Goal: Task Accomplishment & Management: Complete application form

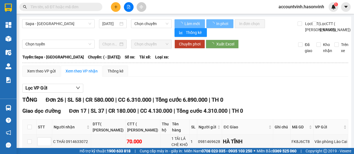
type input "[DATE]"
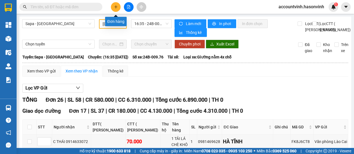
click at [117, 4] on button at bounding box center [116, 7] width 10 height 10
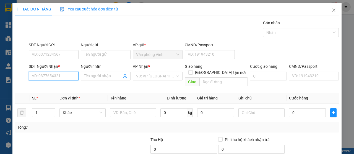
click at [52, 76] on input "SĐT Người Nhận *" at bounding box center [54, 76] width 50 height 9
click at [51, 87] on div "0984450904" at bounding box center [53, 87] width 43 height 6
type input "0984450904"
type input "60.000"
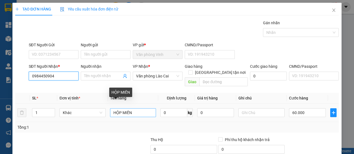
type input "0984450904"
click at [133, 109] on input "HỘP MIẾN" at bounding box center [133, 113] width 46 height 9
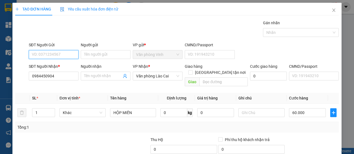
click at [65, 53] on input "SĐT Người Gửi" at bounding box center [54, 54] width 50 height 9
type input "0918668836"
click at [71, 67] on div "0918668836" at bounding box center [53, 65] width 43 height 6
type input "70.000"
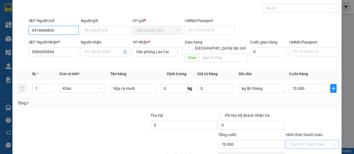
scroll to position [49, 0]
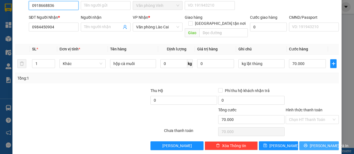
type input "0918668836"
click at [317, 143] on span "[PERSON_NAME] và In" at bounding box center [328, 146] width 39 height 6
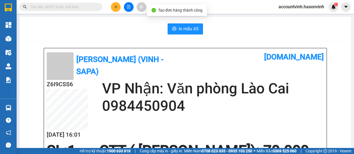
click at [179, 25] on span "In mẫu A5" at bounding box center [188, 28] width 20 height 7
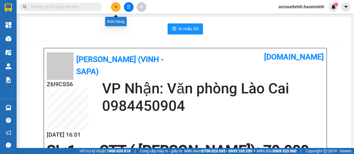
click at [115, 6] on icon "plus" at bounding box center [116, 7] width 4 height 4
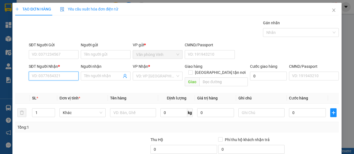
click at [67, 73] on input "SĐT Người Nhận *" at bounding box center [54, 76] width 50 height 9
type input "0981982772"
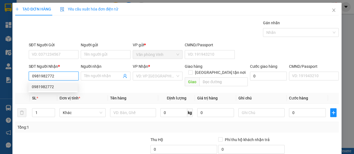
click at [58, 88] on div "0981982772" at bounding box center [53, 87] width 43 height 6
type input "50.000"
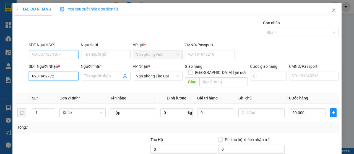
type input "0981982772"
click at [70, 52] on input "SĐT Người Gửi" at bounding box center [54, 54] width 50 height 9
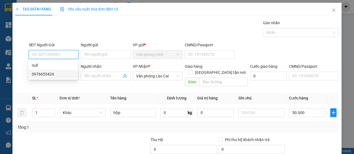
click at [59, 75] on div "0976653424" at bounding box center [53, 74] width 43 height 6
type input "0976653424"
type input "80.000"
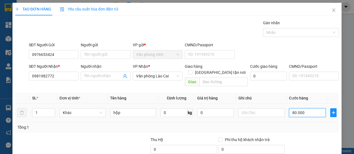
click at [307, 109] on input "80.000" at bounding box center [307, 113] width 37 height 9
type input "0"
type input "5"
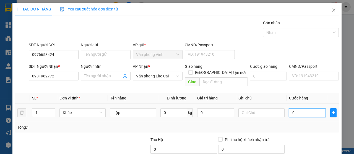
type input "5"
type input "05"
type input "50"
type input "050"
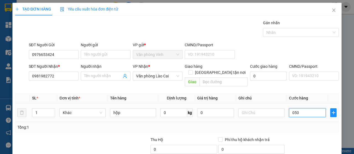
type input "500"
type input "0.500"
type input "5.000"
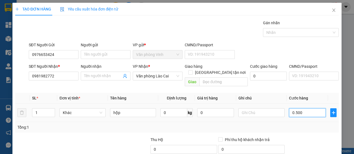
type input "05.000"
type input "50.000"
type input "050.000"
type input "5.000"
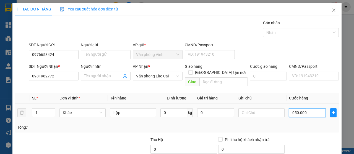
type input "5.000"
type input "0.500"
type input "50"
type input "0"
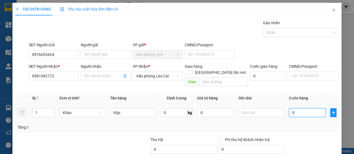
type input "0"
click at [289, 109] on input "0" at bounding box center [307, 113] width 37 height 9
type input "50"
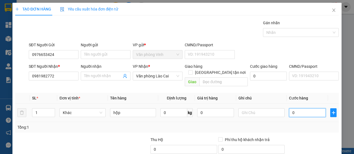
type input "50"
type input "500"
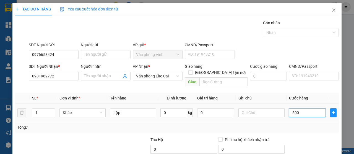
type input "5.000"
type input "50.000"
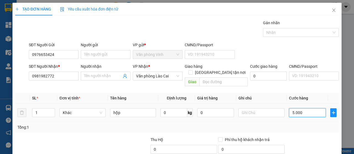
type input "50.000"
type input "500.000"
type input "50.000"
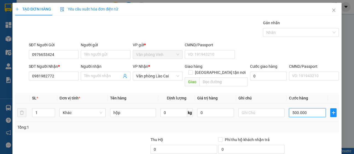
type input "50.000"
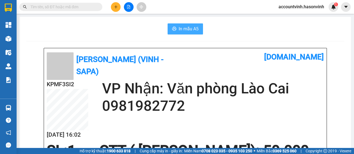
click at [190, 30] on span "In mẫu A5" at bounding box center [188, 28] width 20 height 7
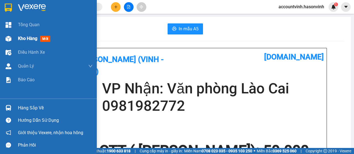
click at [6, 40] on img at bounding box center [9, 39] width 6 height 6
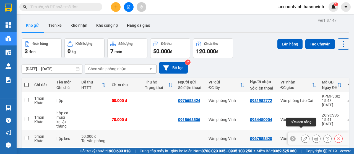
click at [301, 134] on button at bounding box center [305, 139] width 8 height 10
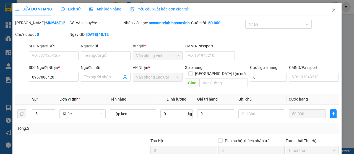
type input "0967888420"
type input "0"
type input "50.000"
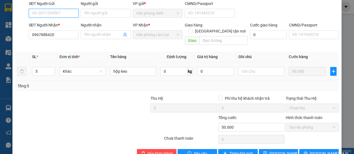
scroll to position [63, 0]
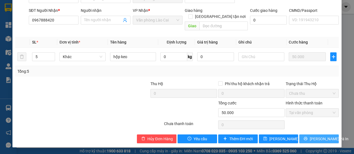
click at [320, 139] on span "[PERSON_NAME] và In" at bounding box center [328, 139] width 39 height 6
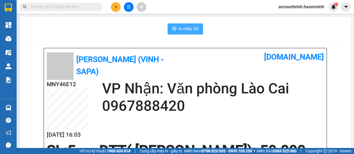
click at [185, 30] on span "In mẫu A5" at bounding box center [188, 28] width 20 height 7
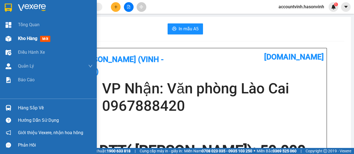
click at [7, 38] on img at bounding box center [9, 39] width 6 height 6
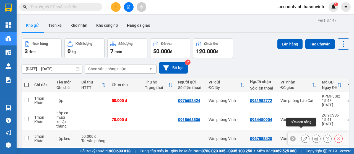
click at [303, 137] on icon at bounding box center [305, 139] width 4 height 4
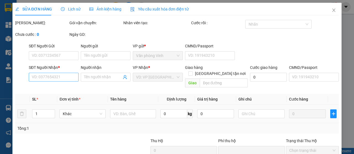
type input "0967888420"
type input "0"
type input "50.000"
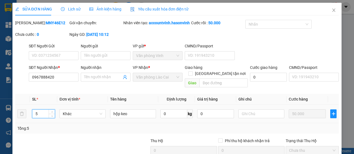
click at [39, 118] on input "5" at bounding box center [43, 114] width 23 height 8
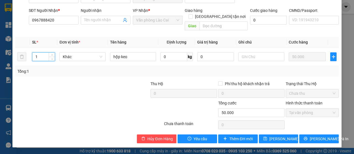
scroll to position [63, 0]
type input "1"
click at [280, 137] on span "Lưu thay đổi" at bounding box center [291, 139] width 44 height 6
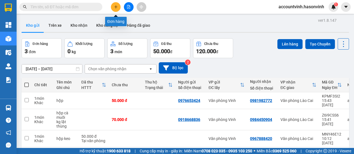
click at [116, 6] on icon "plus" at bounding box center [116, 7] width 4 height 4
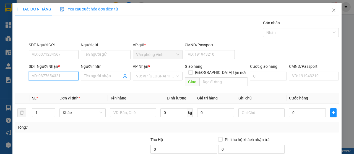
click at [64, 75] on input "SĐT Người Nhận *" at bounding box center [54, 76] width 50 height 9
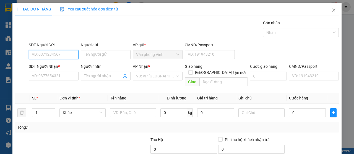
click at [63, 54] on input "SĐT Người Gửi" at bounding box center [54, 54] width 50 height 9
type input "0974365430"
click at [67, 68] on div "0974365430" at bounding box center [53, 65] width 43 height 6
type input "0979514975"
type input "yên bái"
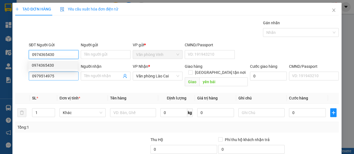
type input "50.000"
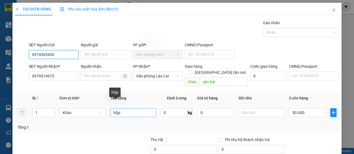
type input "0974365430"
click at [130, 109] on input "hộp" at bounding box center [133, 113] width 46 height 9
type input "h"
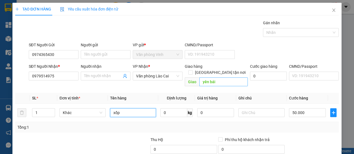
type input "xốp"
click at [215, 78] on input "yên bái" at bounding box center [223, 82] width 48 height 9
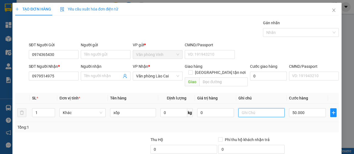
click at [252, 109] on input "text" at bounding box center [261, 113] width 46 height 9
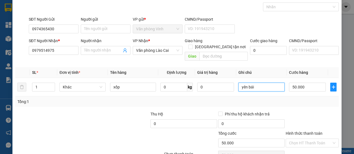
scroll to position [49, 0]
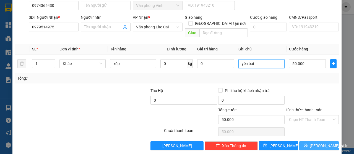
type input "yên bái"
click at [317, 143] on span "[PERSON_NAME] và In" at bounding box center [328, 146] width 39 height 6
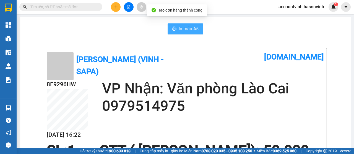
click at [186, 29] on span "In mẫu A5" at bounding box center [188, 28] width 20 height 7
click at [193, 26] on span "In mẫu A5" at bounding box center [188, 28] width 20 height 7
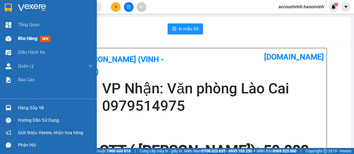
click at [7, 39] on img at bounding box center [9, 39] width 6 height 6
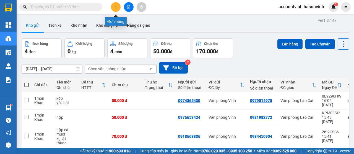
click at [114, 7] on icon "plus" at bounding box center [116, 7] width 4 height 4
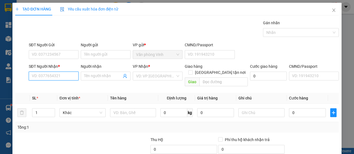
click at [68, 76] on input "SĐT Người Nhận *" at bounding box center [54, 76] width 50 height 9
type input "0972761567"
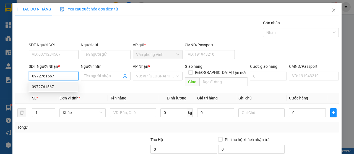
click at [62, 89] on div "0972761567" at bounding box center [53, 87] width 43 height 6
type input "50.000"
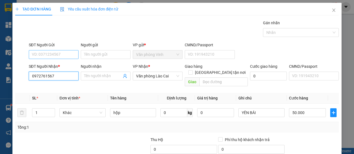
type input "0972761567"
click at [66, 53] on input "SĐT Người Gửi" at bounding box center [54, 54] width 50 height 9
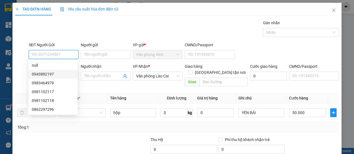
click at [56, 75] on div "0943882197" at bounding box center [53, 74] width 43 height 6
type input "0943882197"
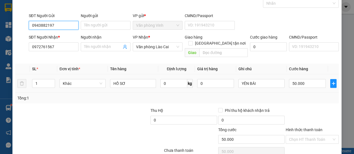
scroll to position [49, 0]
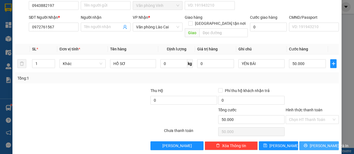
click at [318, 143] on span "[PERSON_NAME] và In" at bounding box center [328, 146] width 39 height 6
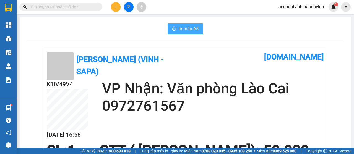
click at [189, 30] on span "In mẫu A5" at bounding box center [188, 28] width 20 height 7
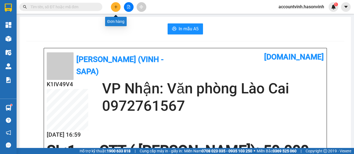
click at [114, 6] on icon "plus" at bounding box center [116, 7] width 4 height 4
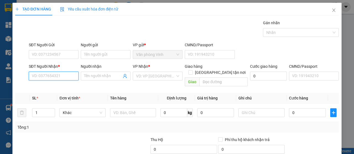
click at [64, 76] on input "SĐT Người Nhận *" at bounding box center [54, 76] width 50 height 9
click at [54, 85] on div "0919665289" at bounding box center [53, 87] width 43 height 6
type input "0919665289"
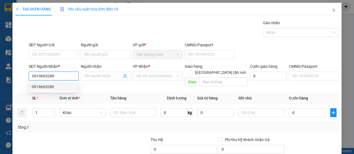
type input "50.000"
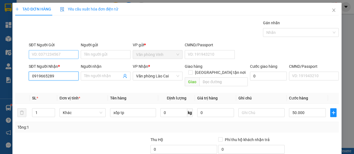
type input "0919665289"
click at [59, 53] on input "SĐT Người Gửi" at bounding box center [54, 54] width 50 height 9
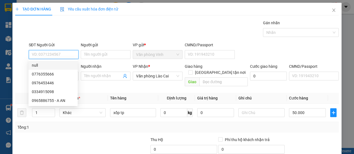
click at [55, 55] on input "SĐT Người Gửi" at bounding box center [54, 54] width 50 height 9
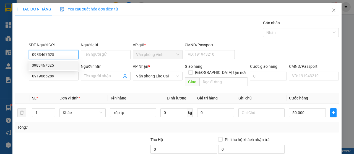
type input "0983467525"
click at [122, 137] on div at bounding box center [116, 146] width 68 height 19
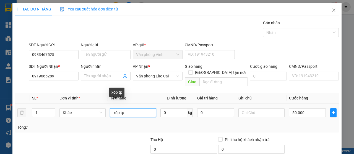
click at [126, 109] on input "xốp tp" at bounding box center [133, 113] width 46 height 9
type input "x"
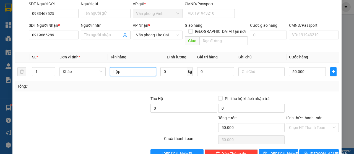
scroll to position [49, 0]
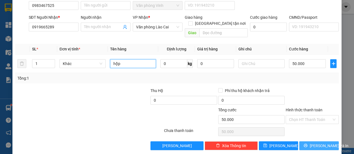
type input "hộp"
click at [316, 143] on span "[PERSON_NAME] và In" at bounding box center [328, 146] width 39 height 6
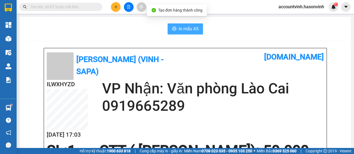
click at [182, 27] on span "In mẫu A5" at bounding box center [188, 28] width 20 height 7
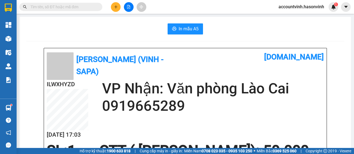
click at [73, 8] on input "text" at bounding box center [62, 7] width 65 height 6
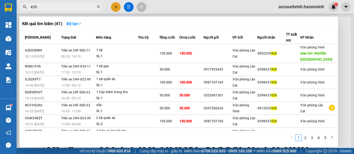
type input "430"
click at [114, 8] on div at bounding box center [177, 77] width 354 height 154
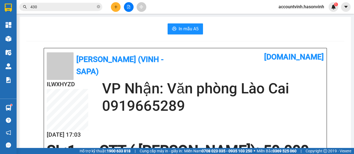
click at [117, 6] on icon "plus" at bounding box center [116, 7] width 4 height 4
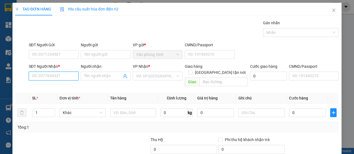
click at [56, 75] on input "SĐT Người Nhận *" at bounding box center [54, 76] width 50 height 9
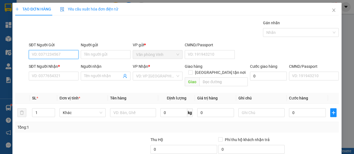
click at [54, 53] on input "SĐT Người Gửi" at bounding box center [54, 54] width 50 height 9
type input "0918666132"
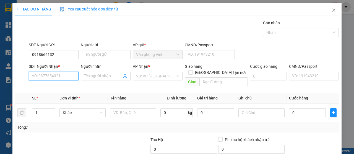
click at [56, 77] on input "SĐT Người Nhận *" at bounding box center [54, 76] width 50 height 9
click at [55, 85] on div "0972761567" at bounding box center [53, 87] width 43 height 6
type input "0972761567"
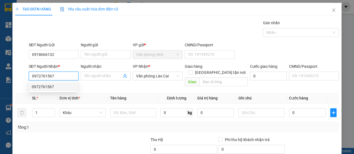
type input "50.000"
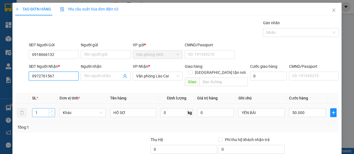
type input "0972761567"
click at [39, 109] on input "1" at bounding box center [43, 113] width 23 height 8
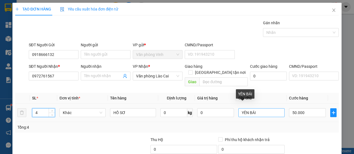
type input "4"
click at [254, 109] on input "YÊN BÁI" at bounding box center [261, 113] width 46 height 9
type input "Y"
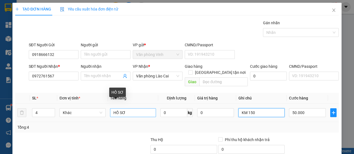
type input "KM 150"
click at [128, 109] on input "HỒ SƠ" at bounding box center [133, 113] width 46 height 9
type input "H"
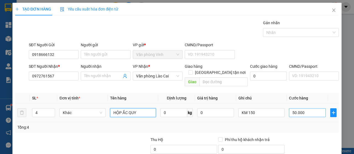
type input "HỘP ẮC QUY"
click at [301, 109] on input "50.000" at bounding box center [307, 113] width 37 height 9
type input "3"
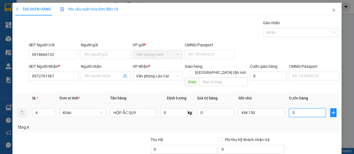
type input "35"
type input "350"
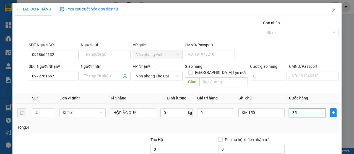
type input "350"
type input "3.500"
type input "35.000"
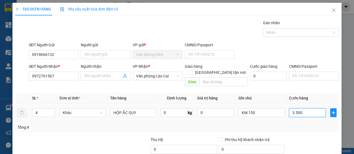
type input "35.000"
type input "350.000"
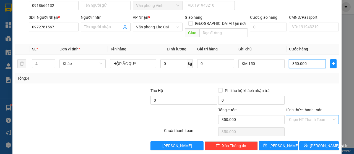
type input "350.000"
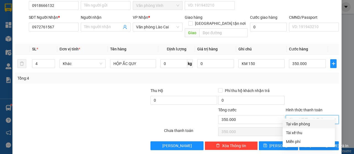
click at [320, 116] on input "Hình thức thanh toán" at bounding box center [310, 120] width 43 height 8
click at [313, 124] on div "Tại văn phòng" at bounding box center [309, 124] width 46 height 6
type input "0"
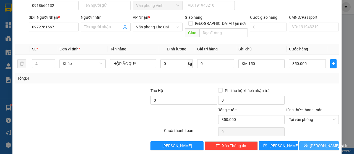
click at [319, 143] on span "[PERSON_NAME] và In" at bounding box center [328, 146] width 39 height 6
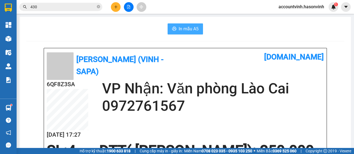
click at [184, 28] on span "In mẫu A5" at bounding box center [188, 28] width 20 height 7
click at [188, 28] on span "In mẫu A5" at bounding box center [188, 28] width 20 height 7
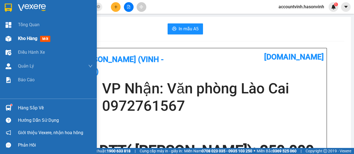
click at [8, 41] on img at bounding box center [9, 39] width 6 height 6
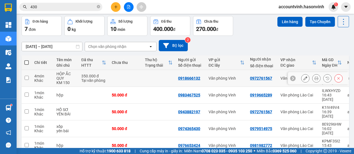
scroll to position [28, 0]
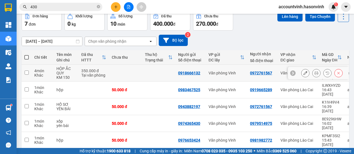
click at [26, 73] on input "checkbox" at bounding box center [27, 73] width 4 height 4
checkbox input "true"
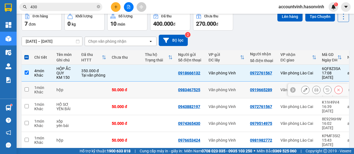
click at [25, 88] on input "checkbox" at bounding box center [27, 90] width 4 height 4
checkbox input "true"
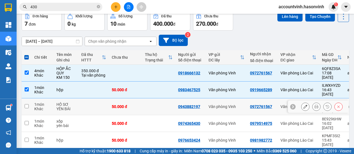
click at [29, 101] on td at bounding box center [27, 107] width 10 height 17
checkbox input "true"
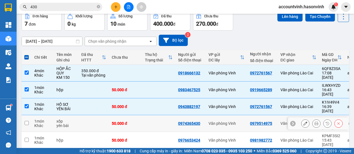
click at [28, 121] on input "checkbox" at bounding box center [27, 123] width 4 height 4
checkbox input "true"
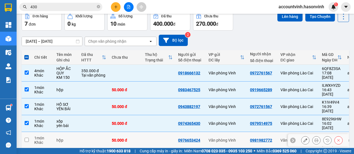
click at [28, 138] on input "checkbox" at bounding box center [27, 140] width 4 height 4
checkbox input "true"
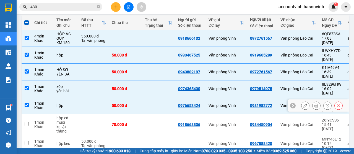
scroll to position [70, 0]
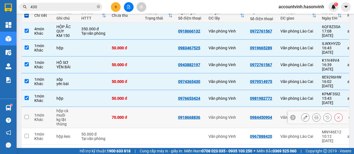
click at [27, 115] on input "checkbox" at bounding box center [27, 117] width 4 height 4
checkbox input "true"
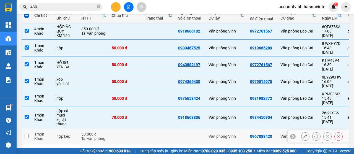
click at [25, 134] on input "checkbox" at bounding box center [27, 136] width 4 height 4
checkbox input "true"
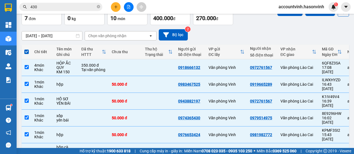
scroll to position [0, 0]
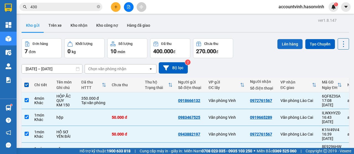
click at [285, 42] on button "Lên hàng" at bounding box center [289, 44] width 25 height 10
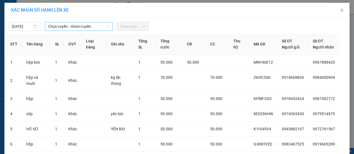
click at [74, 28] on span "Chọn tuyến - nhóm tuyến" at bounding box center [78, 26] width 61 height 8
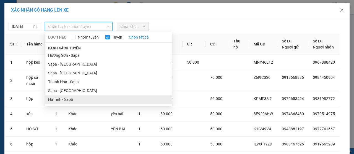
click at [68, 100] on li "Hà Tĩnh - Sapa" at bounding box center [108, 99] width 127 height 9
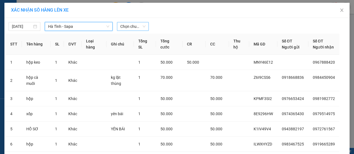
click at [133, 27] on span "Chọn chuyến" at bounding box center [132, 26] width 25 height 8
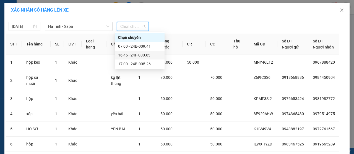
click at [139, 57] on div "16:45 - 24F-000.63" at bounding box center [139, 55] width 43 height 6
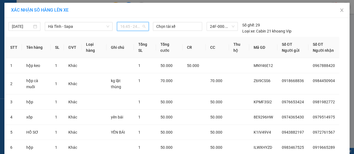
click at [124, 29] on span "16:45 - 24F-000.63" at bounding box center [132, 26] width 25 height 8
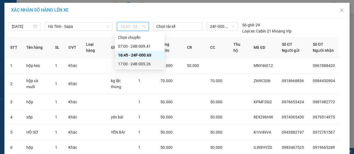
click at [144, 64] on div "17:00 - 24B-005.26" at bounding box center [139, 64] width 43 height 6
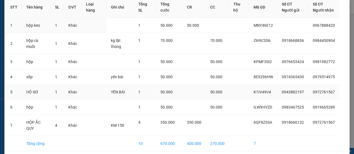
scroll to position [77, 0]
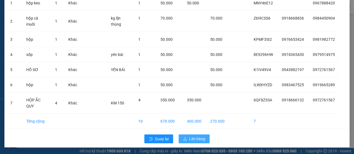
click at [192, 137] on span "Lên hàng" at bounding box center [197, 139] width 16 height 6
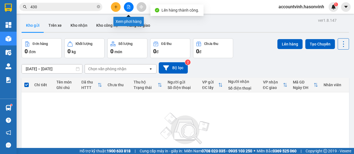
click at [128, 6] on icon "file-add" at bounding box center [129, 7] width 4 height 4
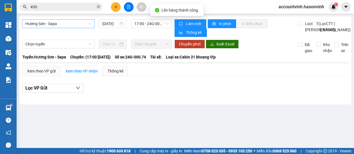
click at [66, 24] on span "Hương Sơn - Sapa" at bounding box center [58, 24] width 66 height 8
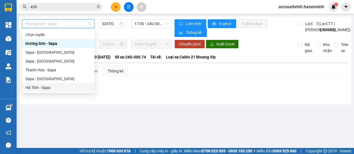
click at [49, 88] on div "Hà Tĩnh - Sapa" at bounding box center [58, 88] width 66 height 6
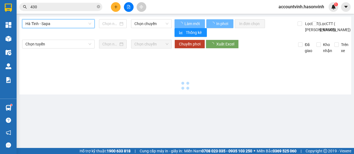
type input "[DATE]"
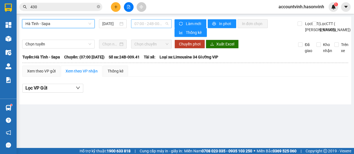
click at [144, 22] on span "07:00 - 24B-009.41" at bounding box center [151, 24] width 34 height 8
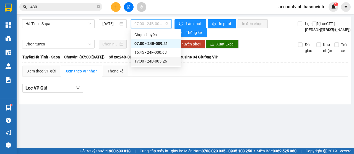
click at [165, 61] on div "17:00 - 24B-005.26" at bounding box center [155, 61] width 43 height 6
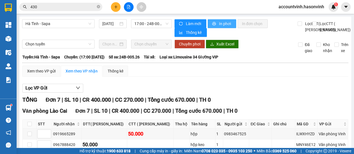
click at [223, 23] on span "In phơi" at bounding box center [225, 24] width 13 height 6
click at [57, 24] on span "Hà Tĩnh - Sapa" at bounding box center [58, 24] width 66 height 8
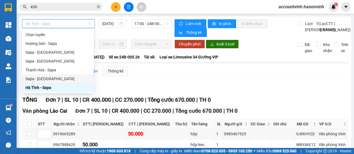
click at [46, 78] on div "Sapa - [GEOGRAPHIC_DATA]" at bounding box center [57, 79] width 65 height 6
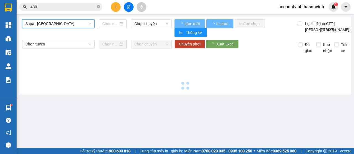
type input "[DATE]"
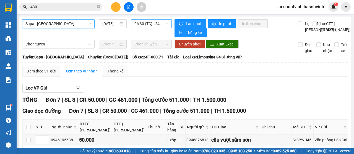
click at [145, 24] on span "06:30 (TC) - 24F-000.71" at bounding box center [151, 24] width 34 height 8
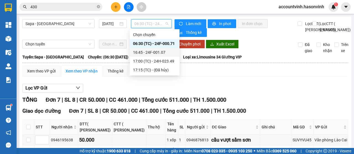
click at [151, 53] on div "16:45 - 24F-001.07" at bounding box center [154, 52] width 43 height 6
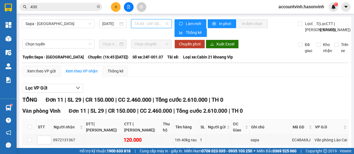
click at [147, 24] on span "16:45 - 24F-001.07" at bounding box center [151, 24] width 34 height 8
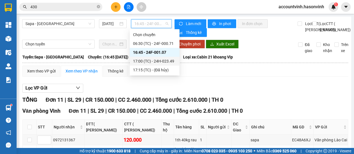
click at [154, 63] on div "17:00 (TC) - 24H-023.49" at bounding box center [154, 61] width 43 height 6
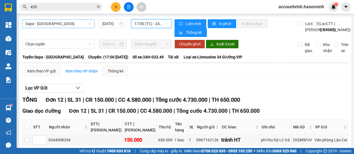
click at [51, 21] on span "Sapa - [GEOGRAPHIC_DATA]" at bounding box center [58, 24] width 66 height 8
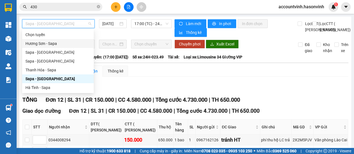
click at [45, 45] on div "Hương Sơn - Sapa" at bounding box center [57, 44] width 65 height 6
type input "[DATE]"
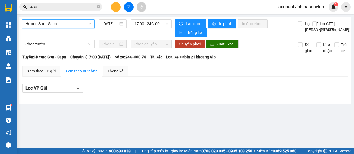
click at [61, 23] on span "Hương Sơn - Sapa" at bounding box center [58, 24] width 66 height 8
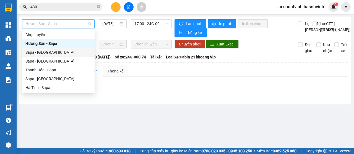
click at [55, 55] on div "Sapa - Hương Sơn" at bounding box center [58, 52] width 66 height 6
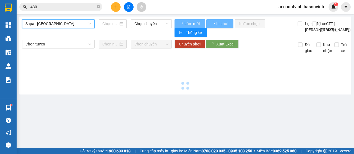
type input "[DATE]"
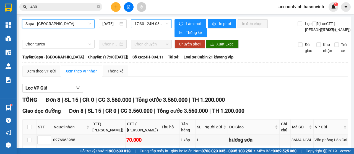
click at [140, 22] on span "17:30 - 24H-034.11" at bounding box center [151, 24] width 34 height 8
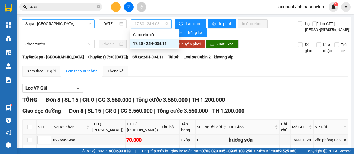
click at [51, 20] on span "Sapa - Hương Sơn" at bounding box center [58, 24] width 66 height 8
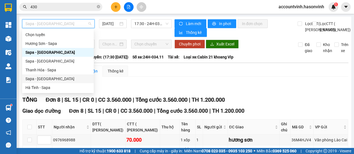
click at [49, 78] on div "Sapa - [GEOGRAPHIC_DATA]" at bounding box center [57, 79] width 65 height 6
type input "[DATE]"
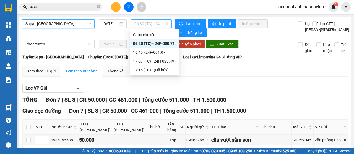
click at [141, 22] on span "06:30 (TC) - 24F-000.71" at bounding box center [151, 24] width 34 height 8
click at [155, 63] on div "17:00 (TC) - 24H-023.49" at bounding box center [154, 61] width 43 height 6
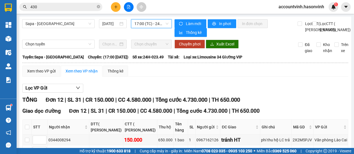
click at [144, 21] on span "17:00 (TC) - 24H-023.49" at bounding box center [151, 24] width 34 height 8
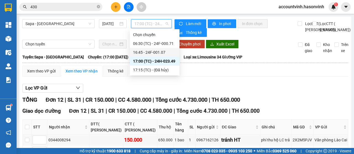
click at [151, 52] on div "16:45 - 24F-001.07" at bounding box center [154, 52] width 43 height 6
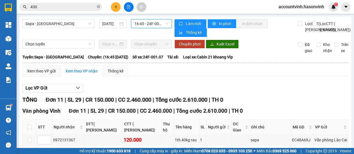
click at [139, 24] on span "16:45 - 24F-001.07" at bounding box center [151, 24] width 34 height 8
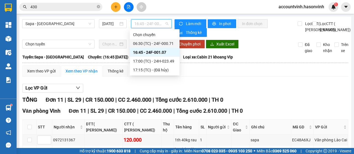
click at [150, 42] on div "06:30 (TC) - 24F-000.71" at bounding box center [154, 44] width 43 height 6
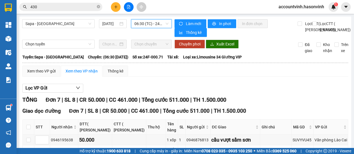
click at [149, 24] on span "06:30 (TC) - 24F-000.71" at bounding box center [151, 24] width 34 height 8
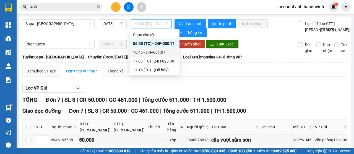
click at [154, 52] on div "16:45 - 24F-001.07" at bounding box center [154, 52] width 43 height 6
